Goal: Transaction & Acquisition: Purchase product/service

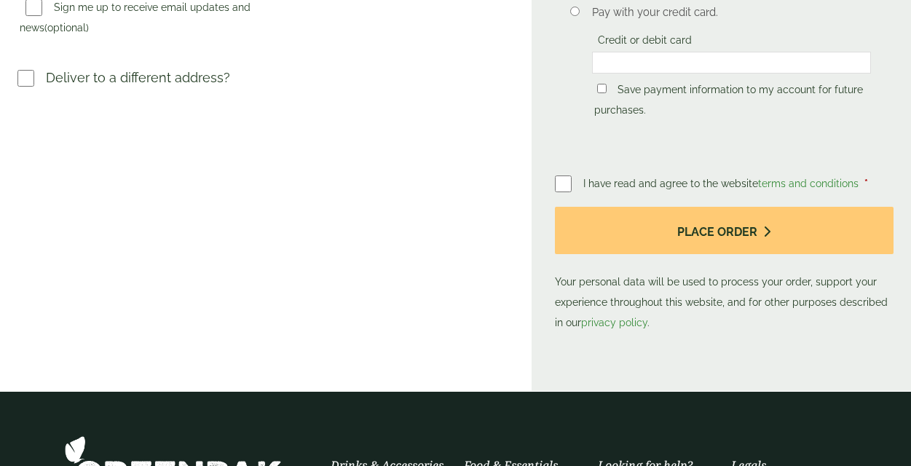
scroll to position [582, 0]
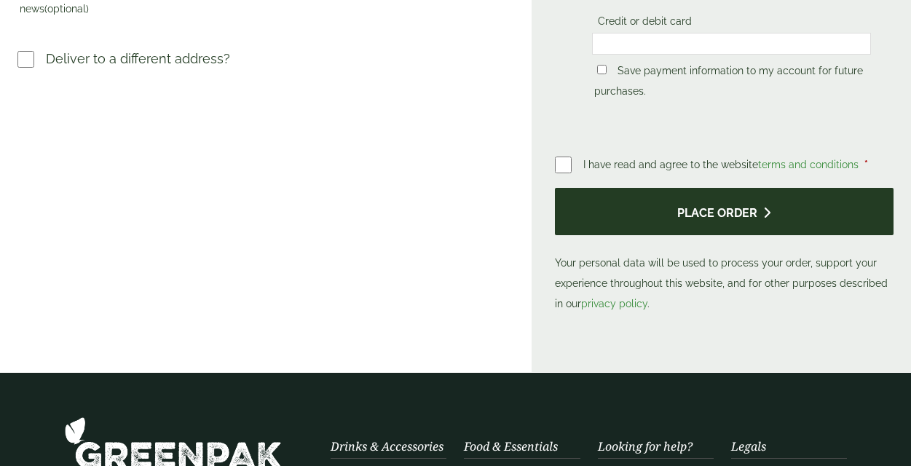
click at [734, 217] on button "Place order" at bounding box center [724, 211] width 338 height 47
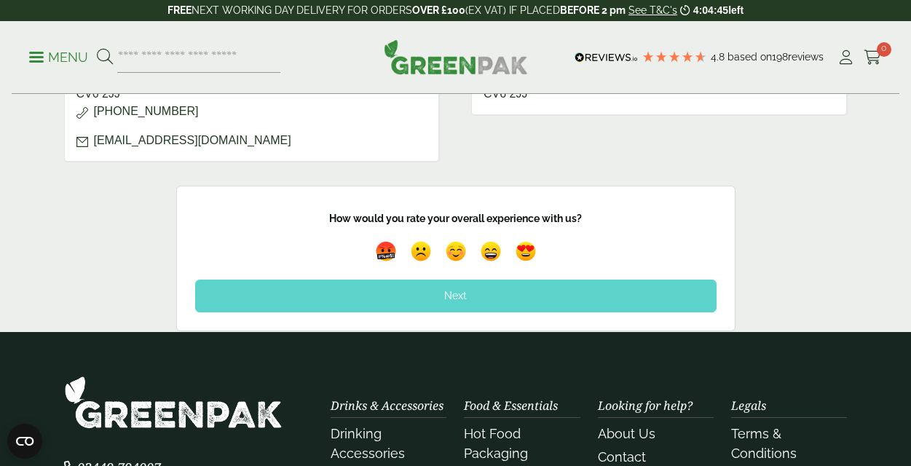
scroll to position [873, 0]
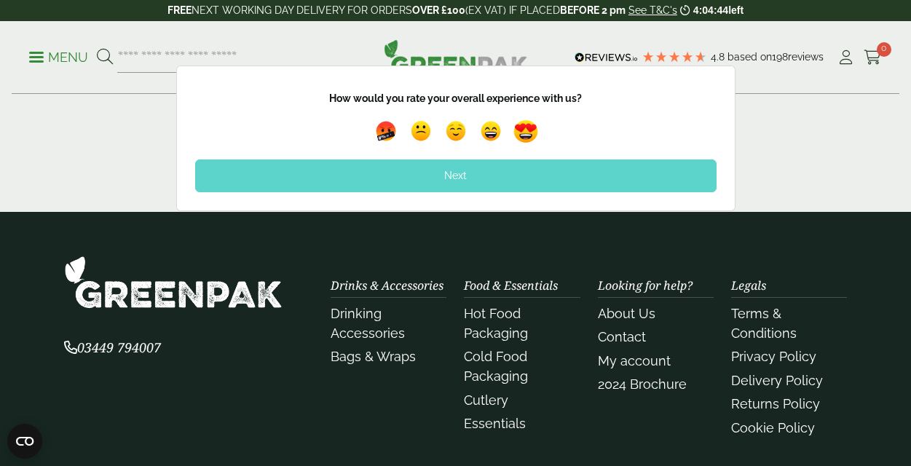
click at [529, 135] on img at bounding box center [525, 131] width 33 height 33
click at [455, 171] on div "Next" at bounding box center [455, 175] width 521 height 32
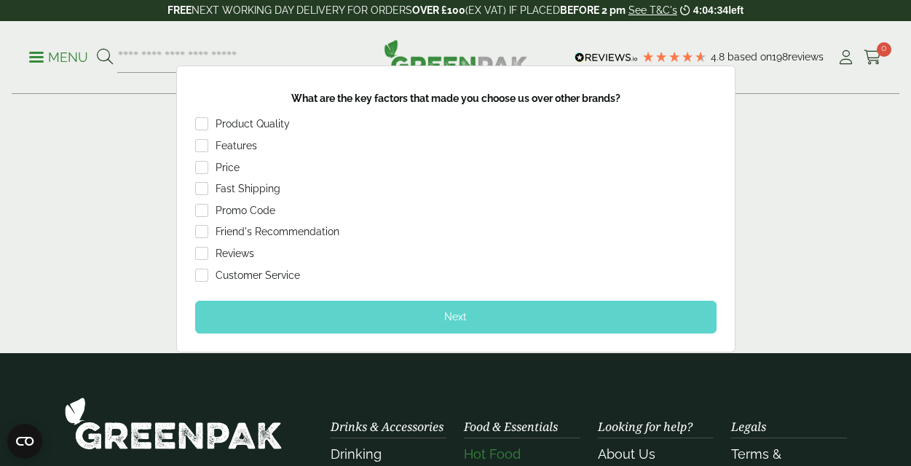
click at [465, 312] on div "Next" at bounding box center [455, 317] width 521 height 32
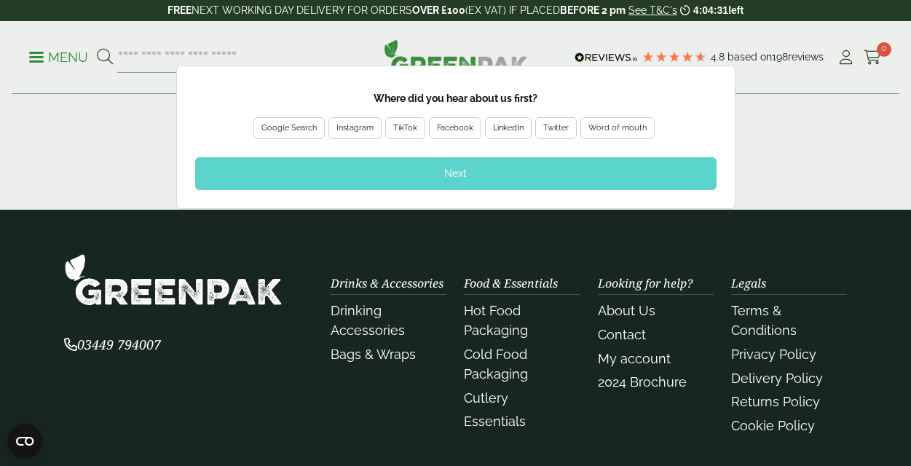
click at [300, 127] on div "Google Search" at bounding box center [288, 128] width 55 height 13
click at [456, 173] on div "Next" at bounding box center [455, 173] width 521 height 32
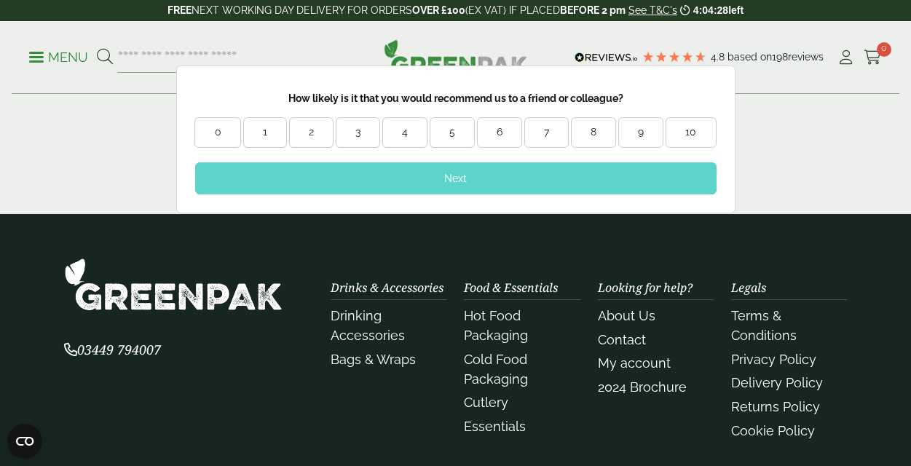
click at [681, 131] on div "10" at bounding box center [690, 132] width 49 height 15
click at [442, 178] on div "Next" at bounding box center [455, 178] width 521 height 32
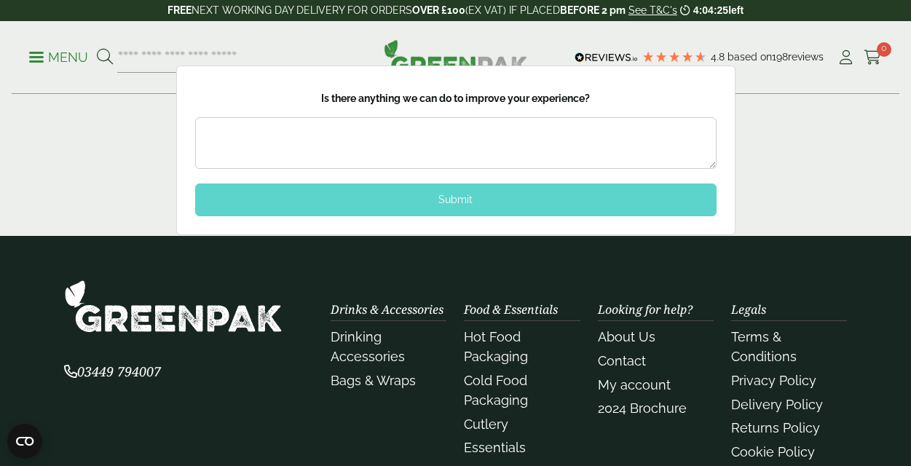
click at [305, 147] on textarea at bounding box center [455, 143] width 521 height 52
type textarea "*"
type textarea "**********"
click at [456, 194] on div "Submit" at bounding box center [455, 199] width 521 height 32
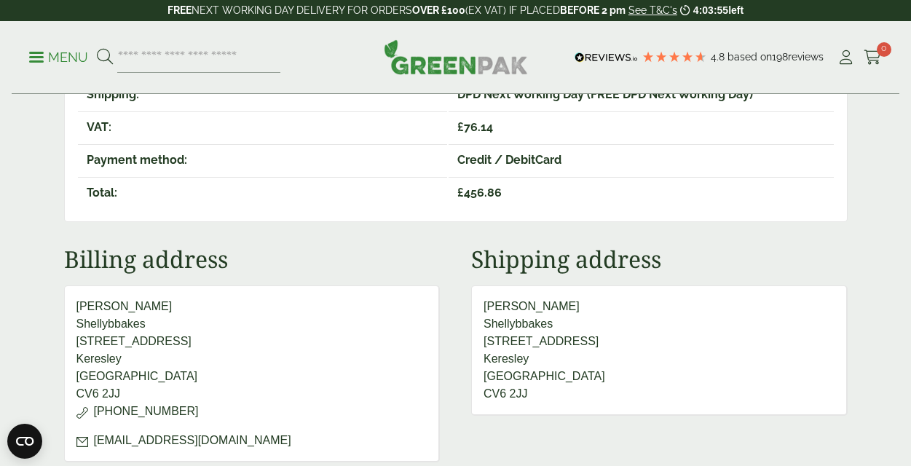
scroll to position [437, 0]
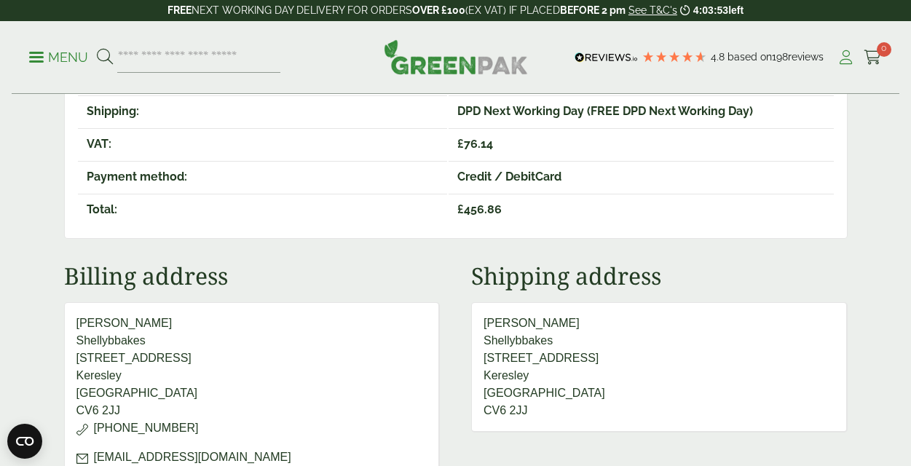
click at [836, 57] on icon at bounding box center [845, 57] width 18 height 15
